Goal: Task Accomplishment & Management: Manage account settings

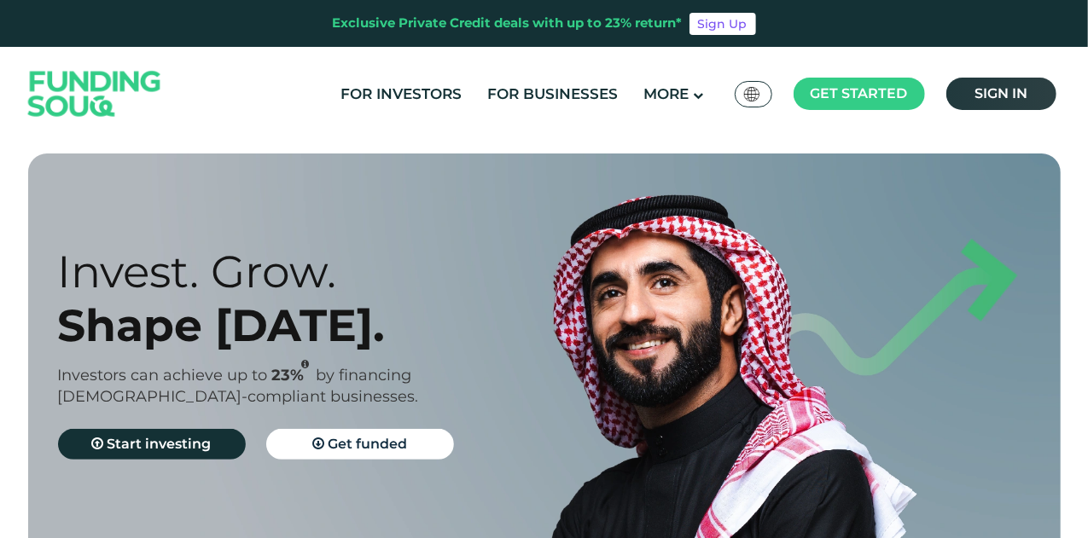
click at [974, 93] on span "Sign in" at bounding box center [1000, 93] width 53 height 16
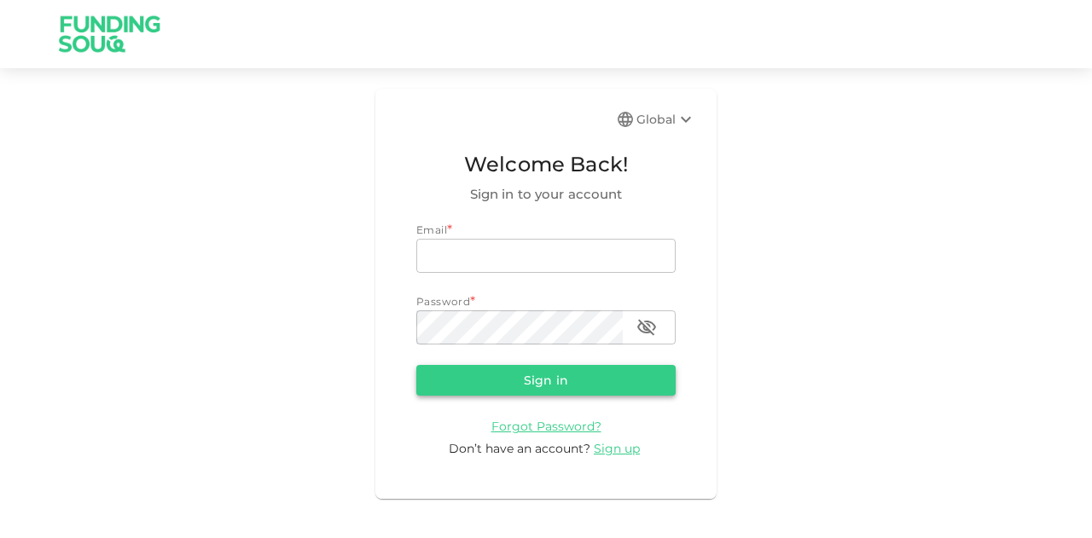
type input "[EMAIL_ADDRESS][PERSON_NAME][DOMAIN_NAME]"
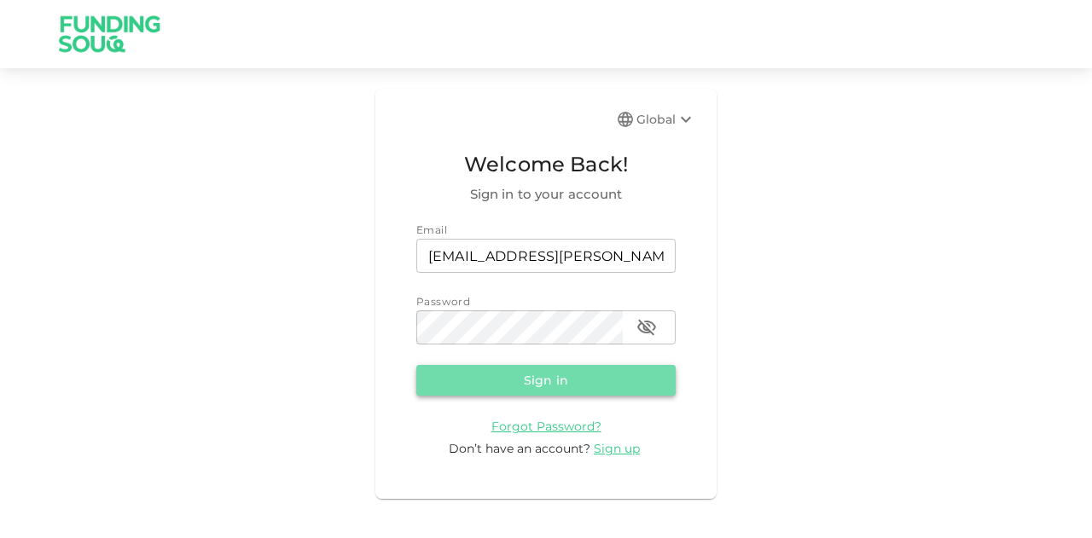
click at [500, 369] on button "Sign in" at bounding box center [545, 380] width 259 height 31
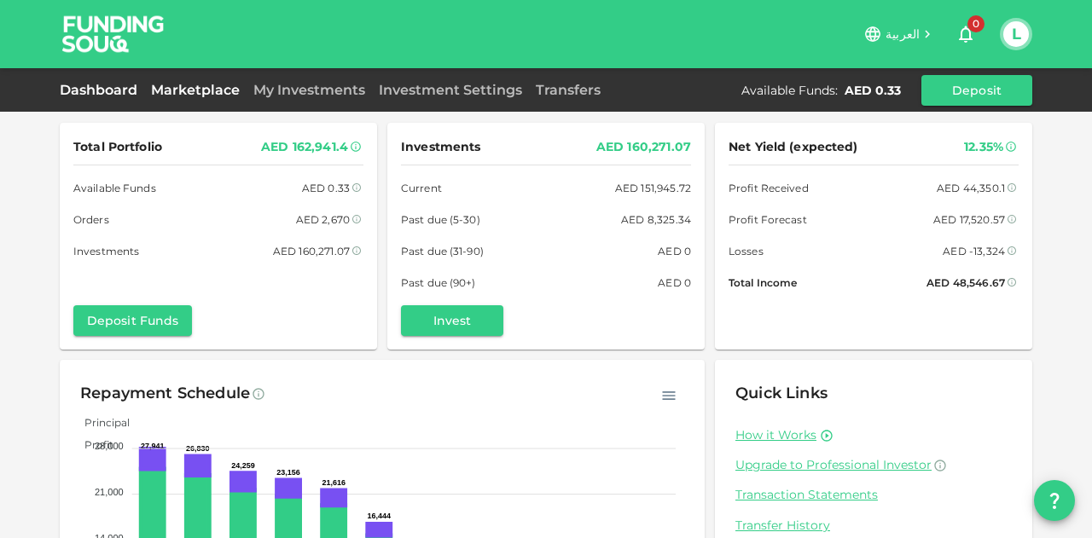
click at [175, 89] on link "Marketplace" at bounding box center [195, 90] width 102 height 16
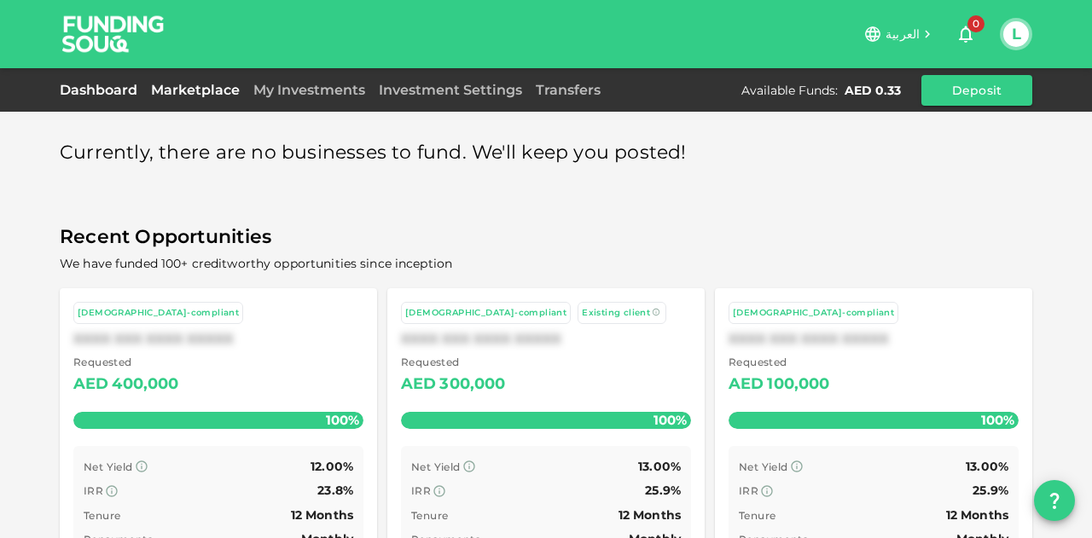
click at [106, 83] on link "Dashboard" at bounding box center [102, 90] width 84 height 16
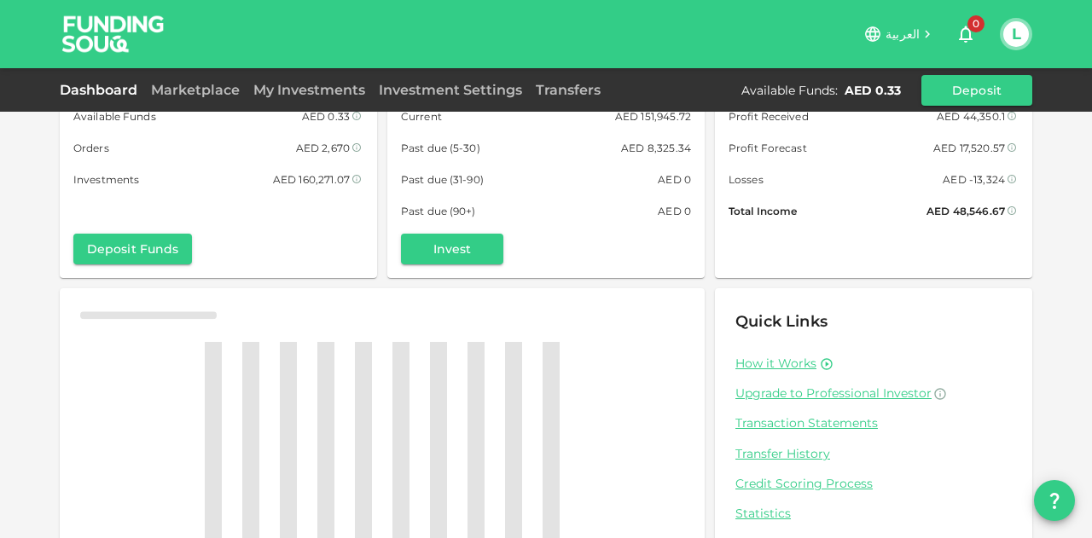
scroll to position [145, 0]
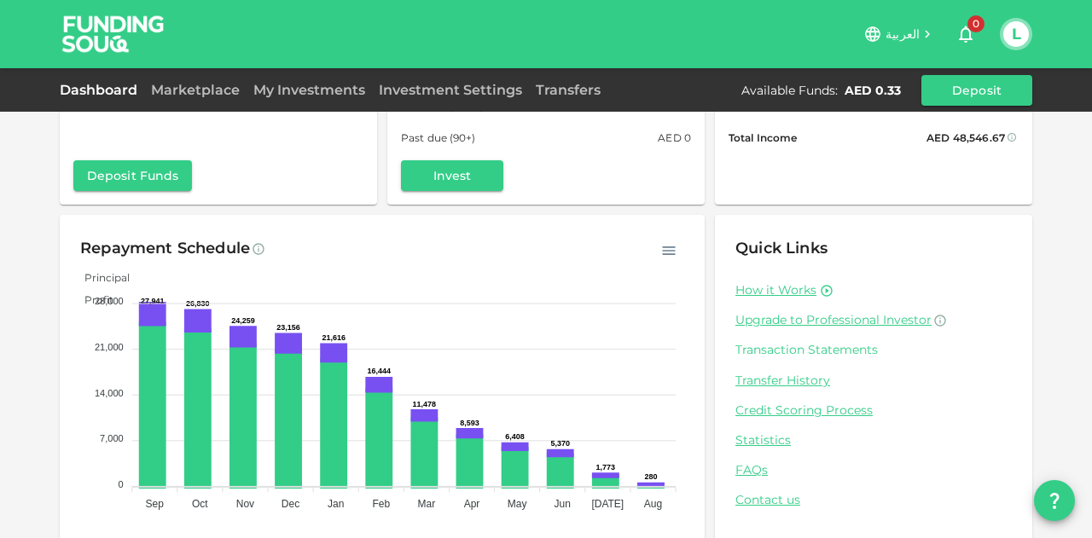
click at [804, 352] on link "Transaction Statements" at bounding box center [873, 350] width 276 height 16
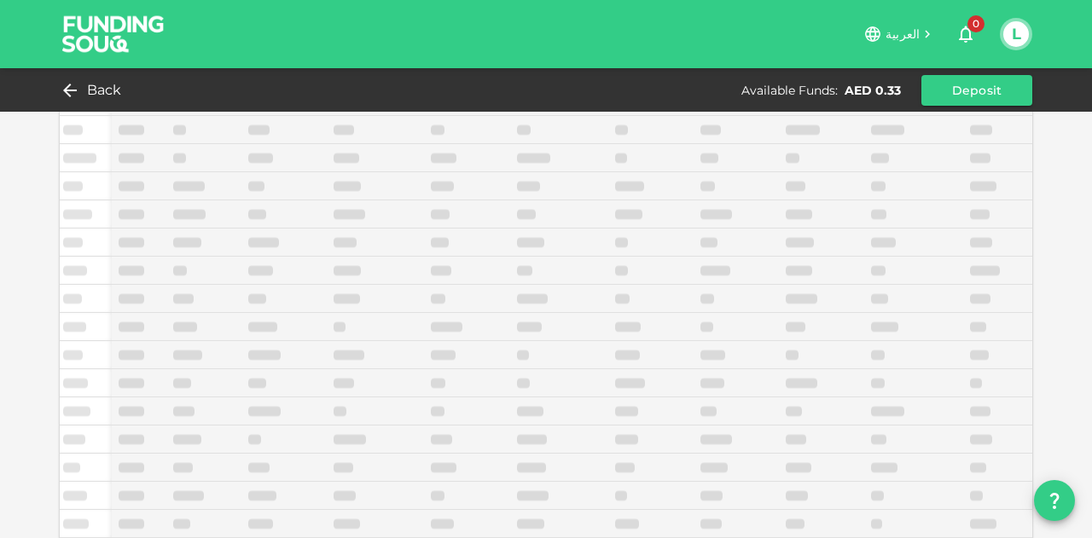
scroll to position [111, 0]
